Goal: Communication & Community: Connect with others

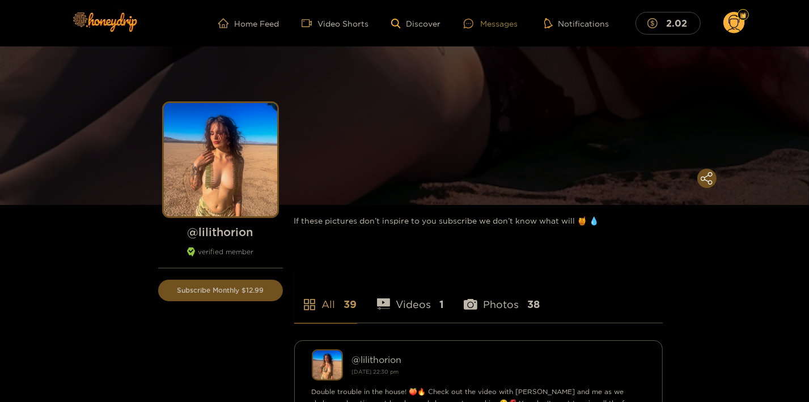
click at [501, 21] on div "Messages" at bounding box center [491, 23] width 54 height 13
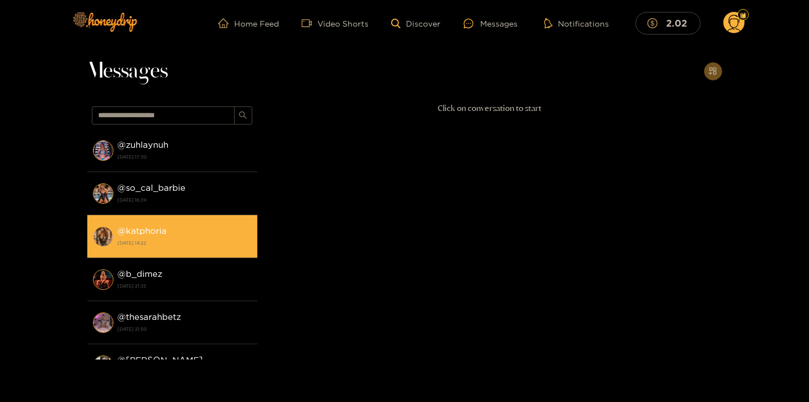
click at [173, 240] on strong "[DATE] 14:22" at bounding box center [185, 243] width 134 height 10
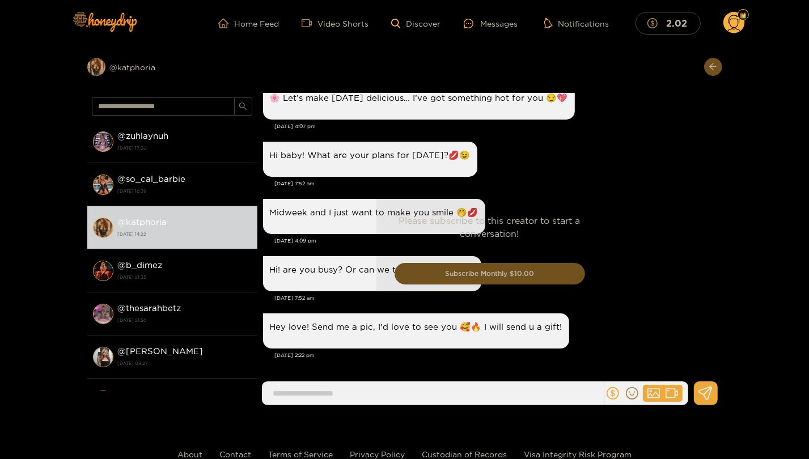
scroll to position [1341, 0]
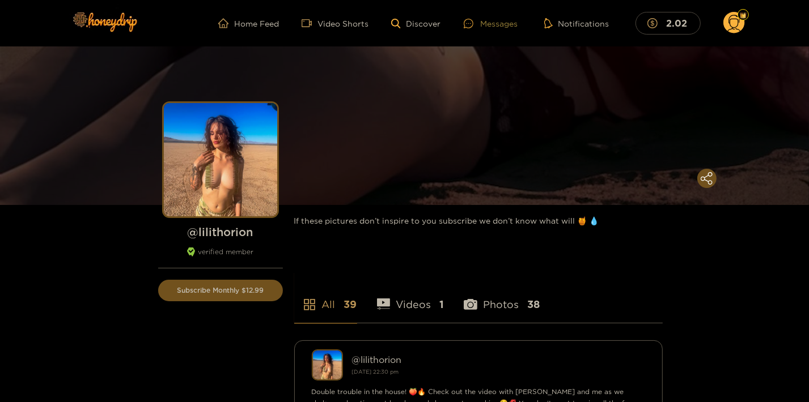
click at [498, 17] on div "Messages" at bounding box center [491, 23] width 54 height 13
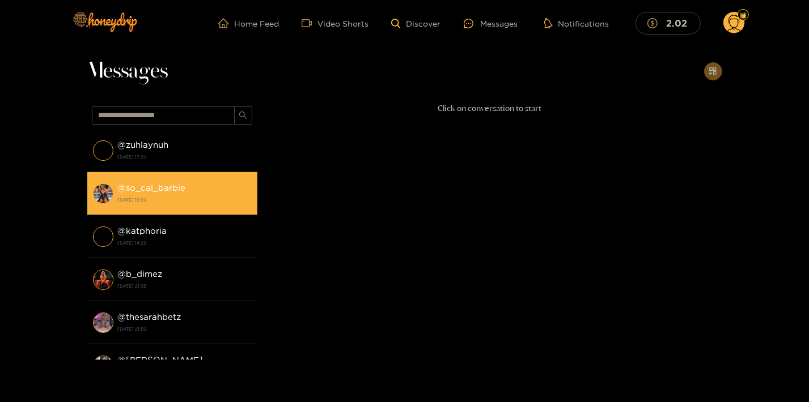
scroll to position [61, 0]
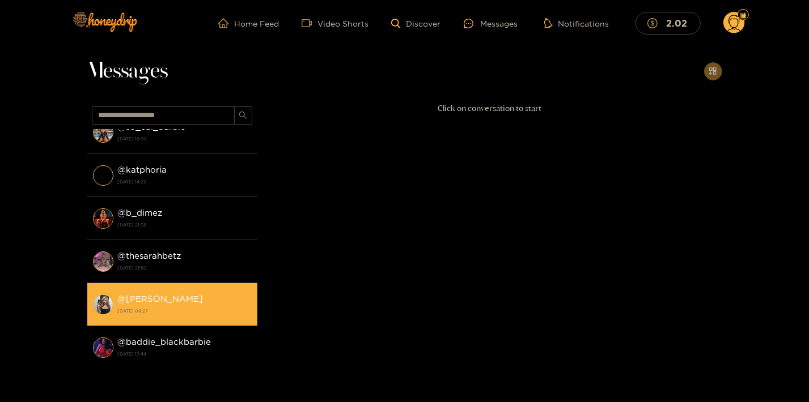
click at [149, 297] on strong "@ kendra" at bounding box center [161, 299] width 86 height 10
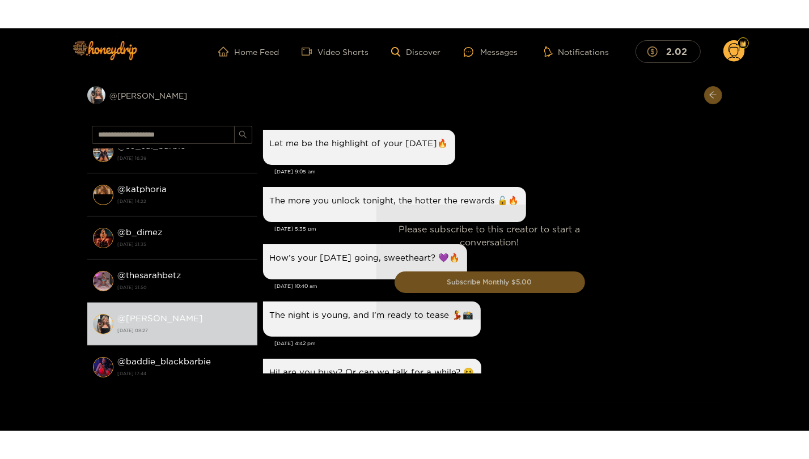
scroll to position [1215, 0]
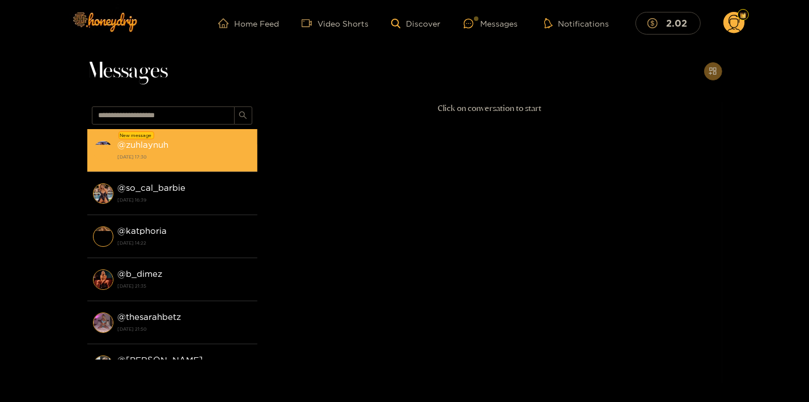
click at [169, 148] on div "@ zuhlaynuh 17 August 2025 17:30" at bounding box center [185, 151] width 134 height 26
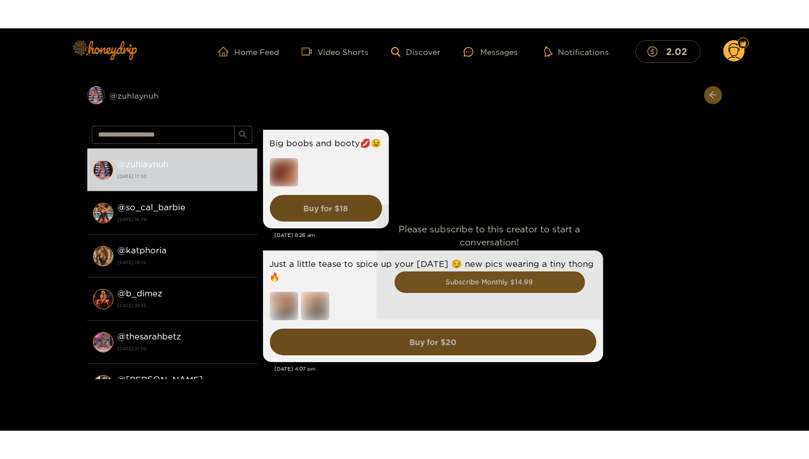
scroll to position [2841, 0]
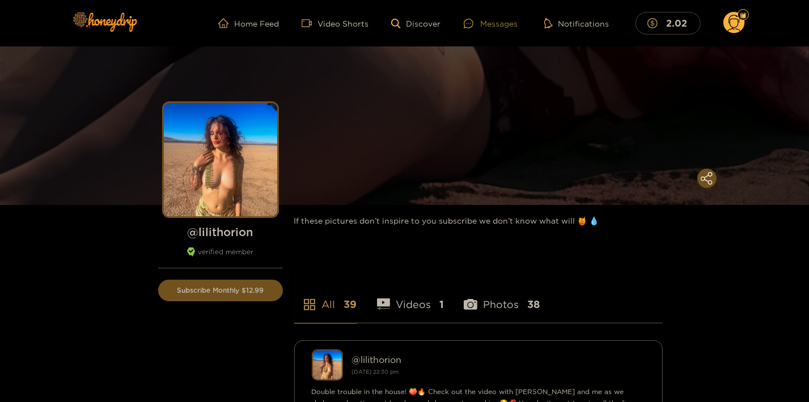
click at [496, 21] on div "Messages" at bounding box center [491, 23] width 54 height 13
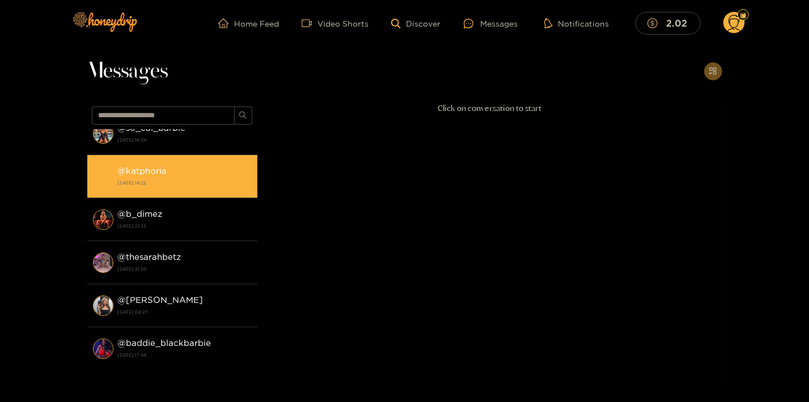
scroll to position [61, 0]
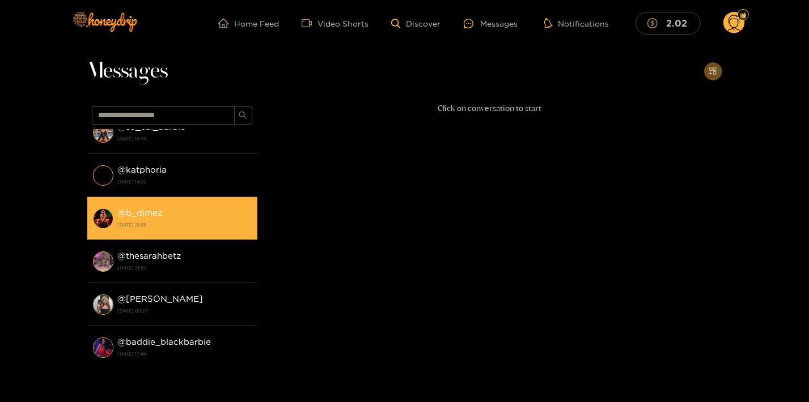
click at [181, 226] on strong "[DATE] 21:35" at bounding box center [185, 225] width 134 height 10
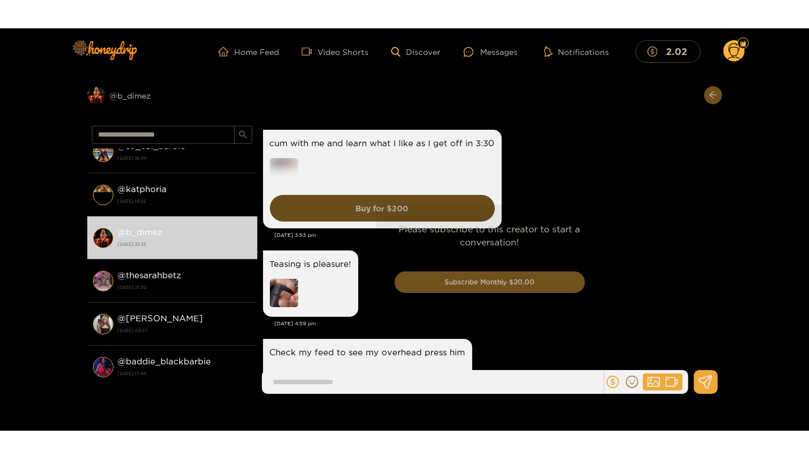
scroll to position [2338, 0]
